Goal: Check status: Check status

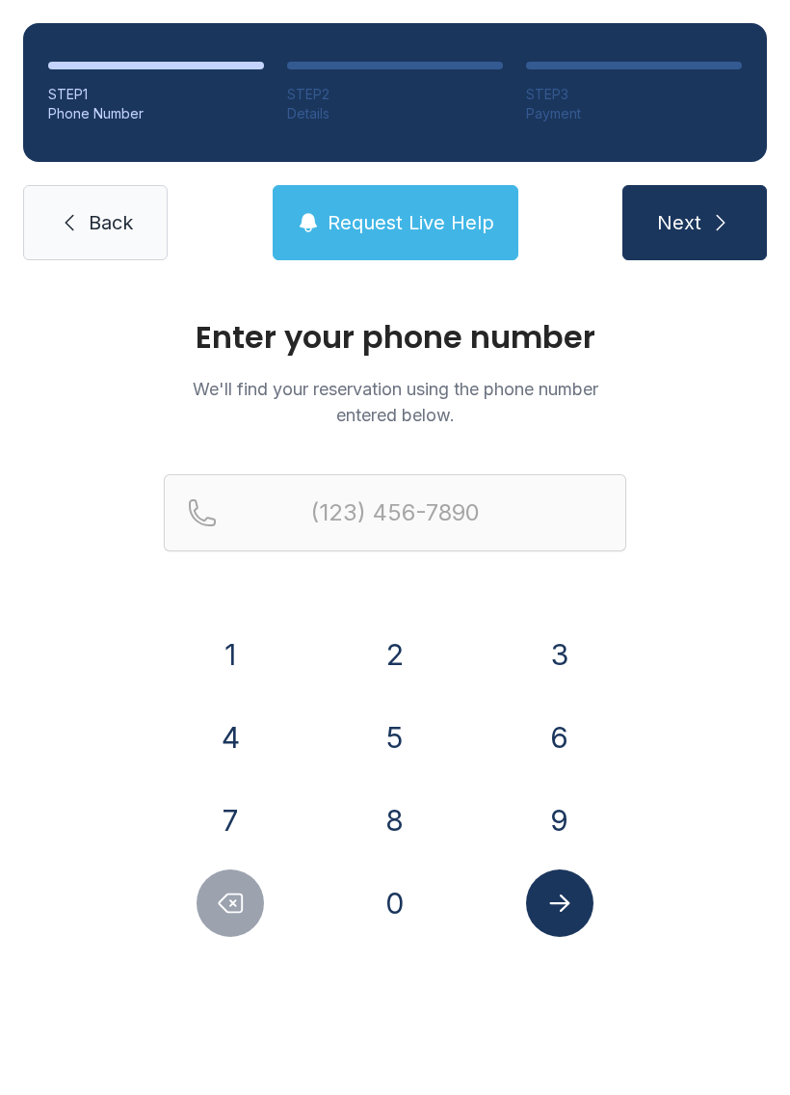
click at [554, 650] on button "3" at bounding box center [559, 654] width 67 height 67
click at [553, 649] on button "3" at bounding box center [559, 654] width 67 height 67
click at [244, 647] on button "1" at bounding box center [230, 654] width 67 height 67
click at [553, 656] on button "3" at bounding box center [559, 654] width 67 height 67
click at [242, 648] on button "1" at bounding box center [230, 654] width 67 height 67
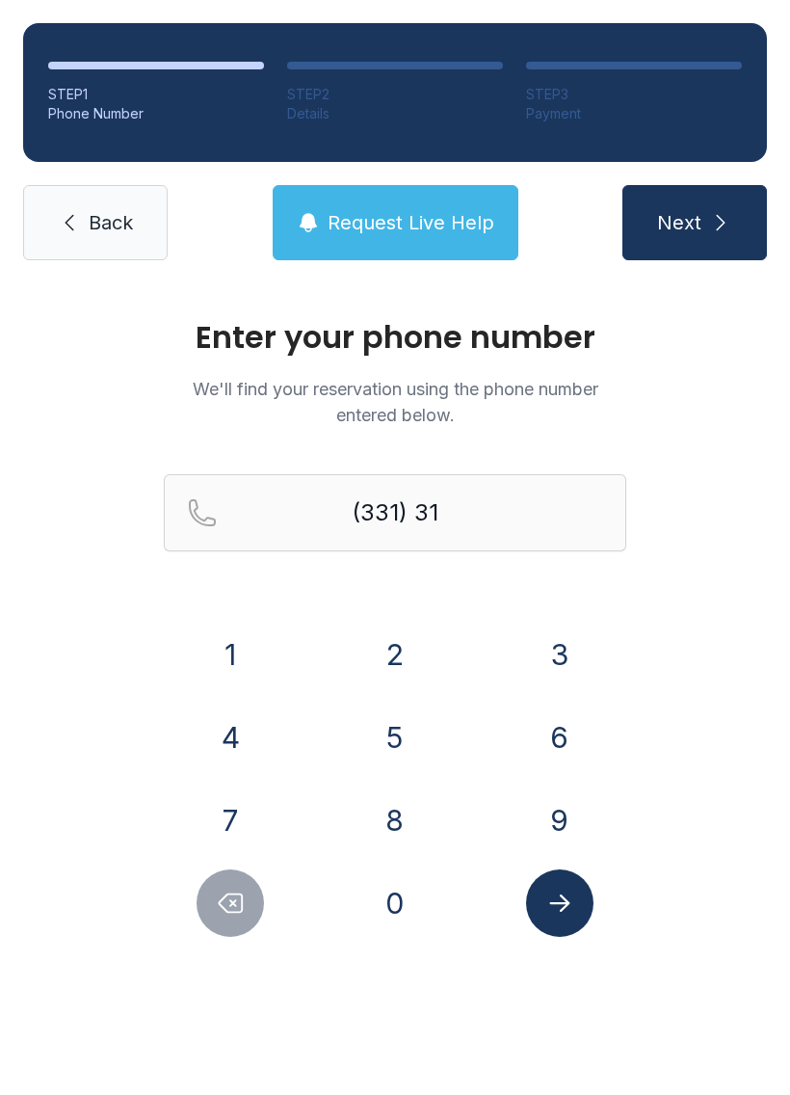
click at [240, 726] on button "4" at bounding box center [230, 737] width 67 height 67
click at [241, 746] on button "4" at bounding box center [230, 737] width 67 height 67
click at [230, 734] on button "4" at bounding box center [230, 737] width 67 height 67
click at [240, 652] on button "1" at bounding box center [230, 654] width 67 height 67
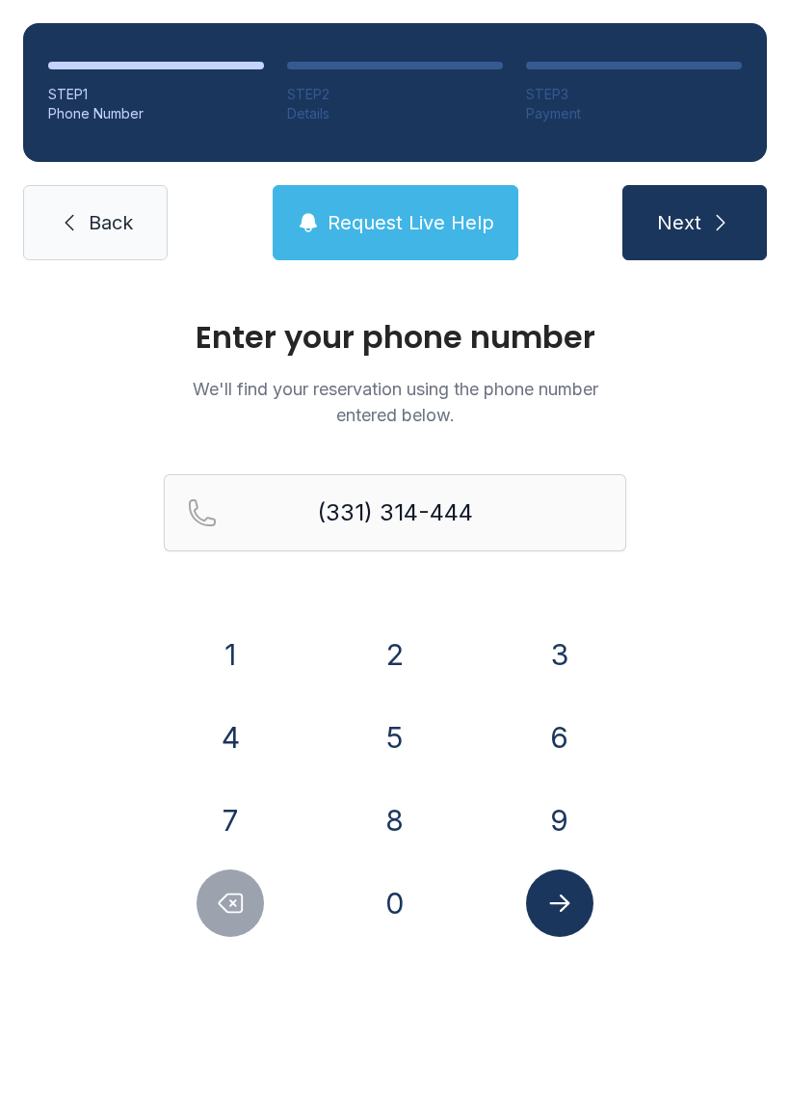
type input "[PHONE_NUMBER]"
click at [561, 914] on icon "Submit lookup form" at bounding box center [560, 903] width 29 height 29
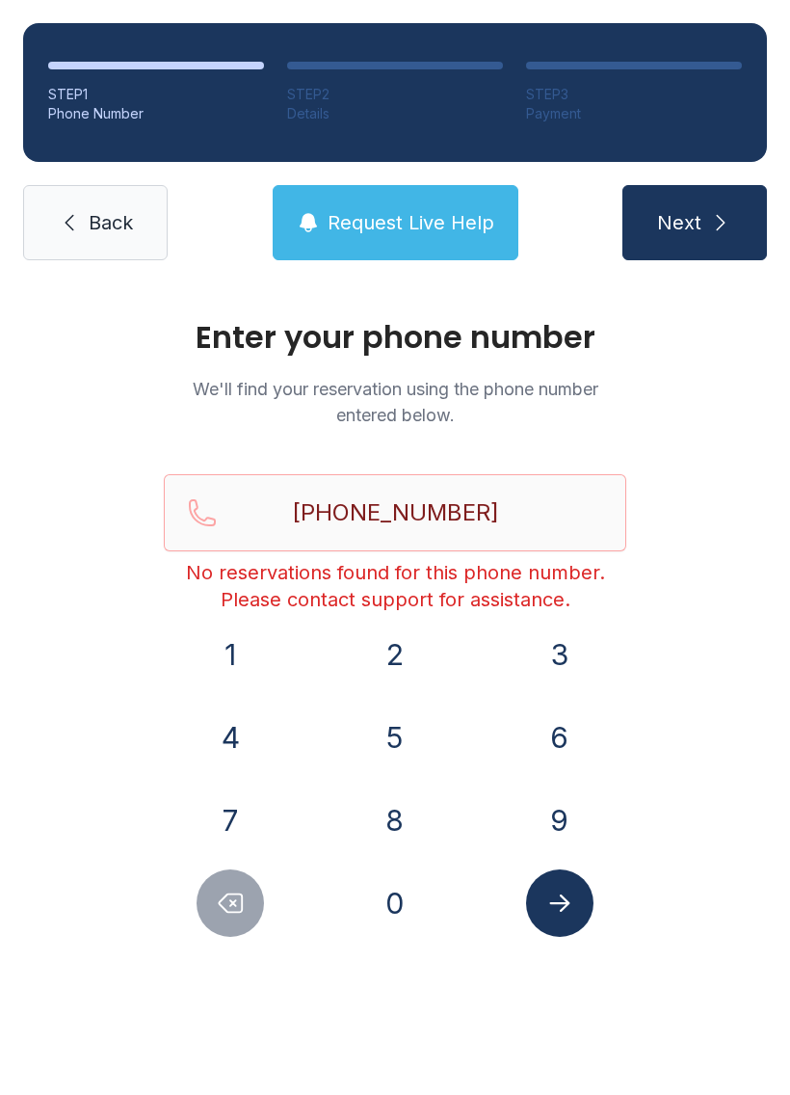
click at [425, 225] on span "Request Live Help" at bounding box center [411, 222] width 167 height 27
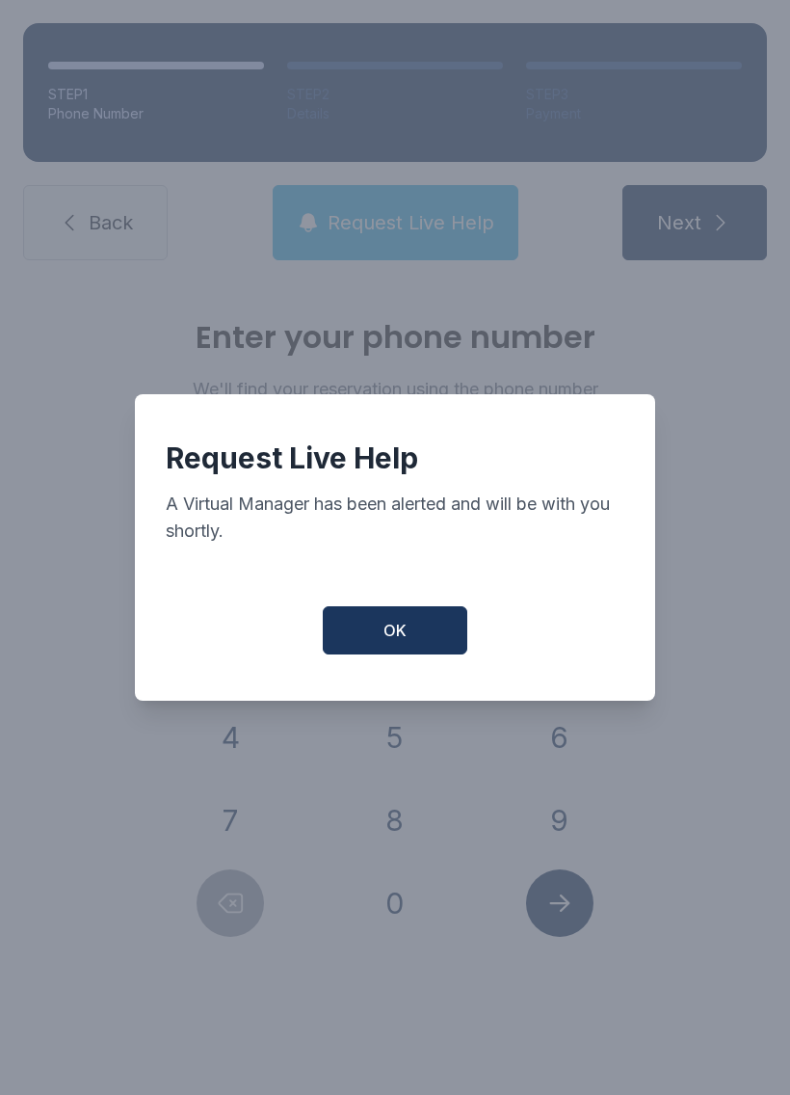
click at [409, 632] on button "OK" at bounding box center [395, 630] width 145 height 48
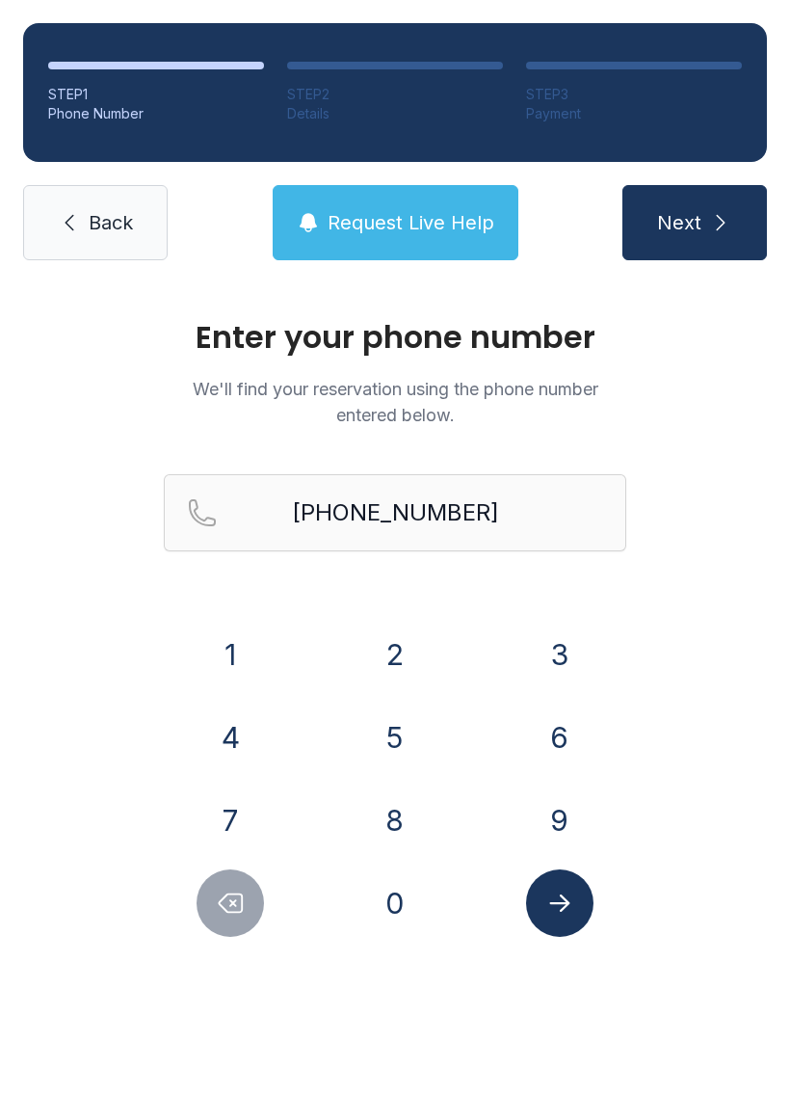
click at [69, 224] on icon at bounding box center [69, 222] width 23 height 23
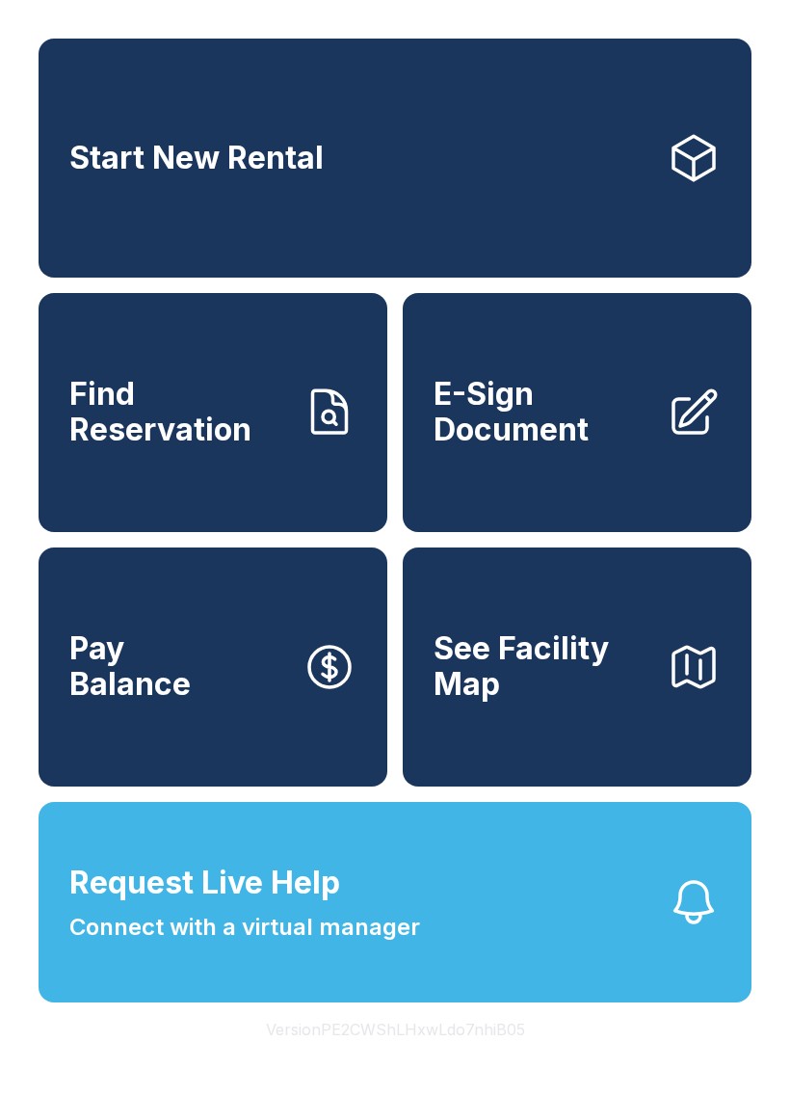
click at [167, 945] on span "Connect with a virtual manager" at bounding box center [244, 927] width 351 height 35
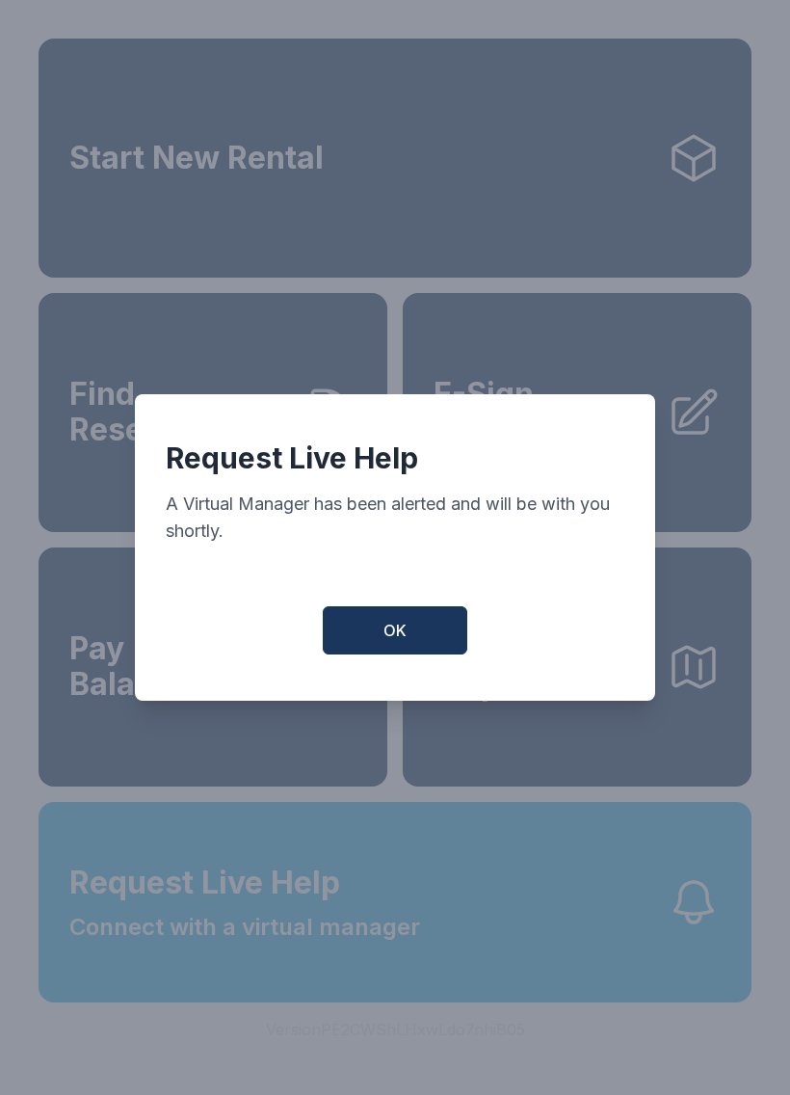
click at [377, 626] on button "OK" at bounding box center [395, 630] width 145 height 48
